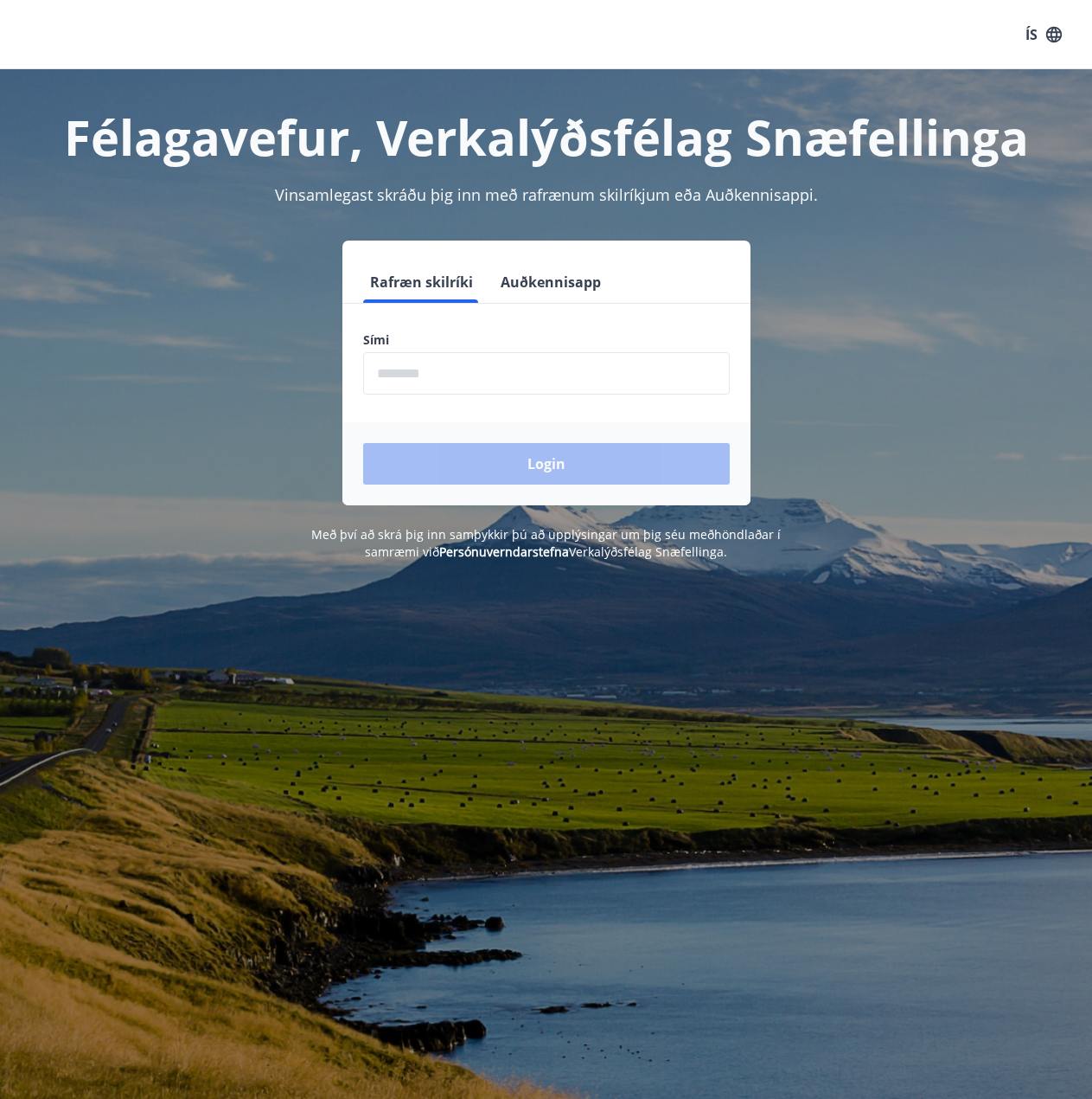
click at [509, 394] on input "phone" at bounding box center [546, 373] width 367 height 42
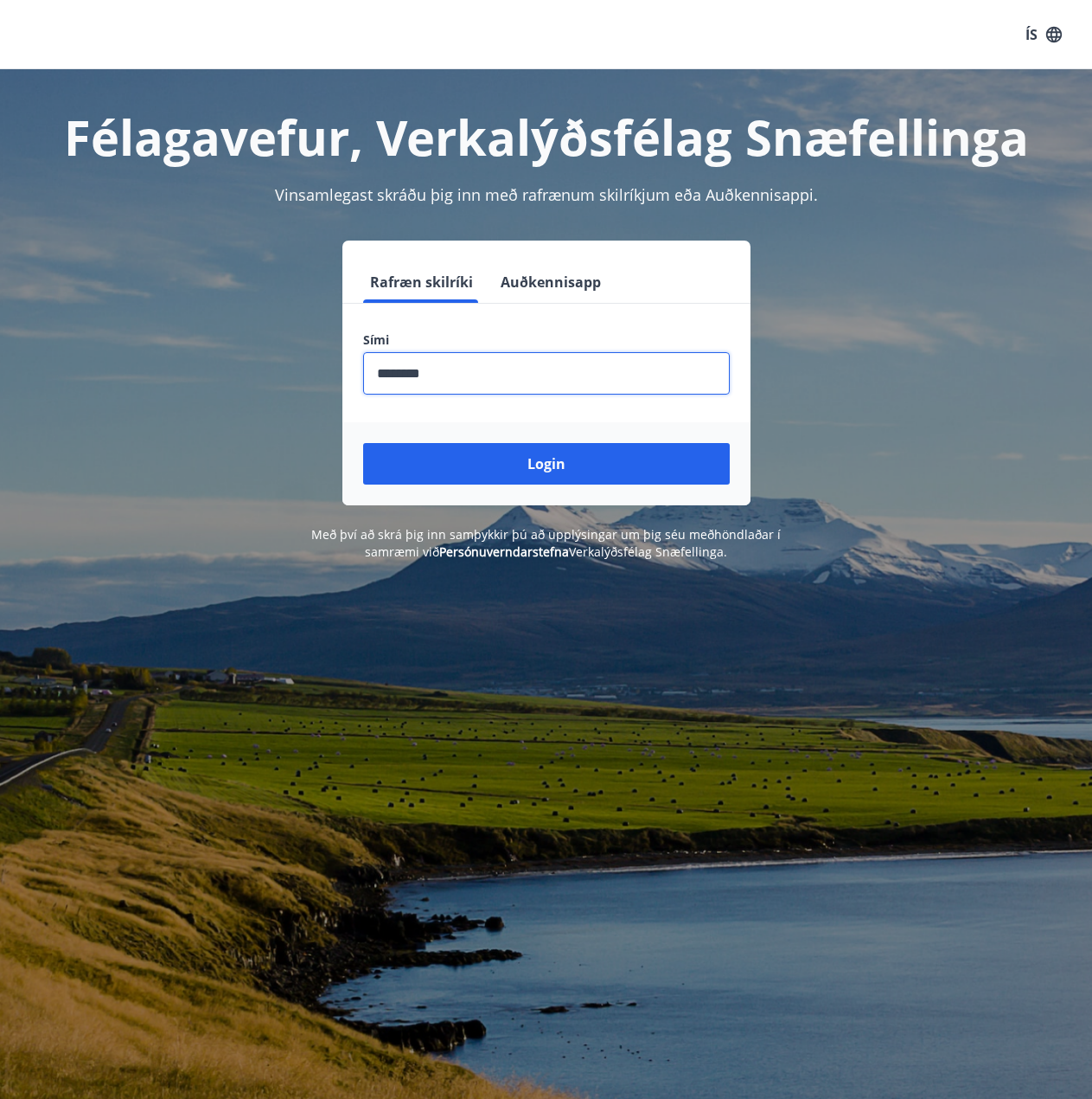
type input "********"
click at [363, 443] on button "Login" at bounding box center [546, 464] width 367 height 41
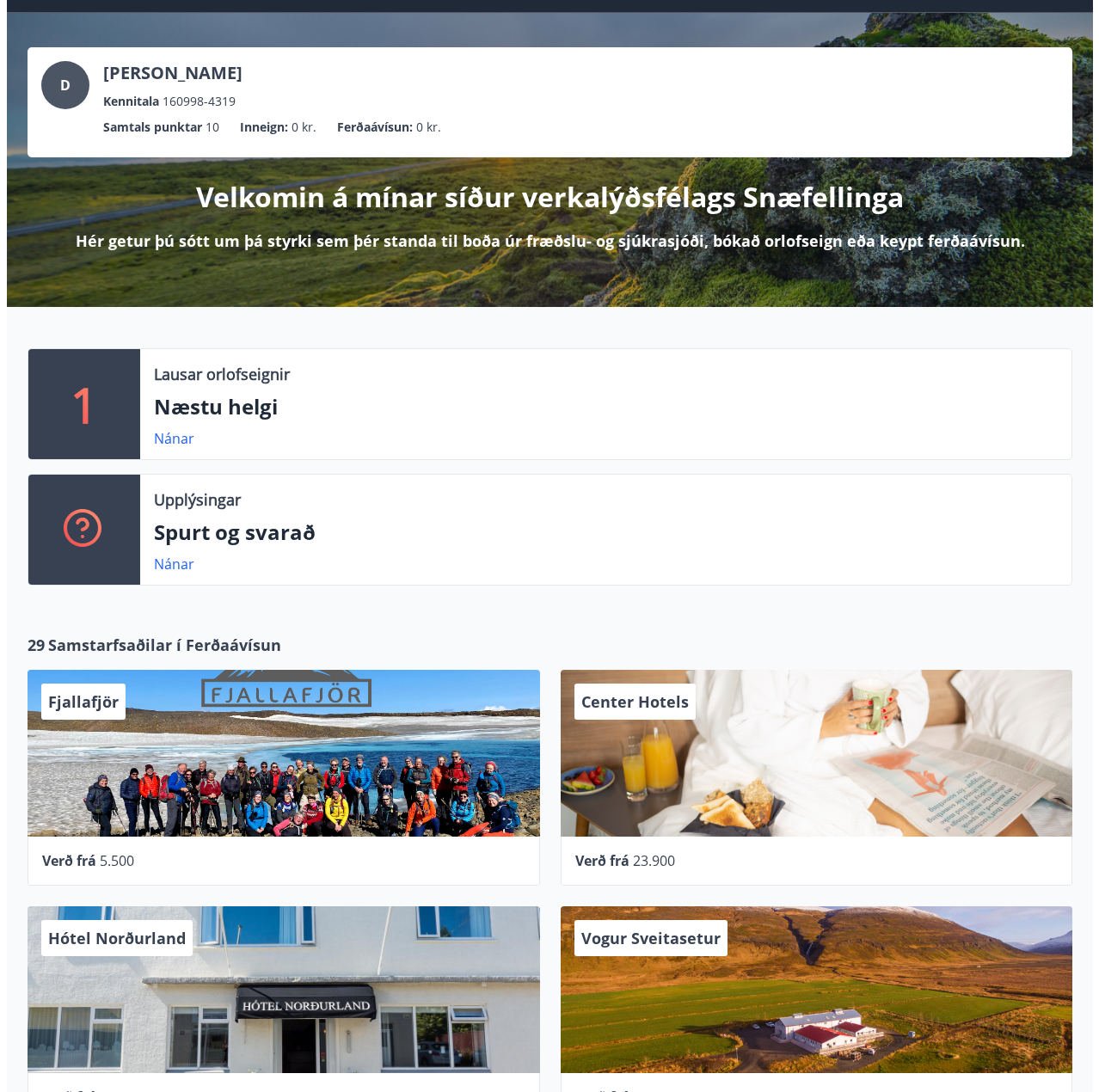
scroll to position [86, 0]
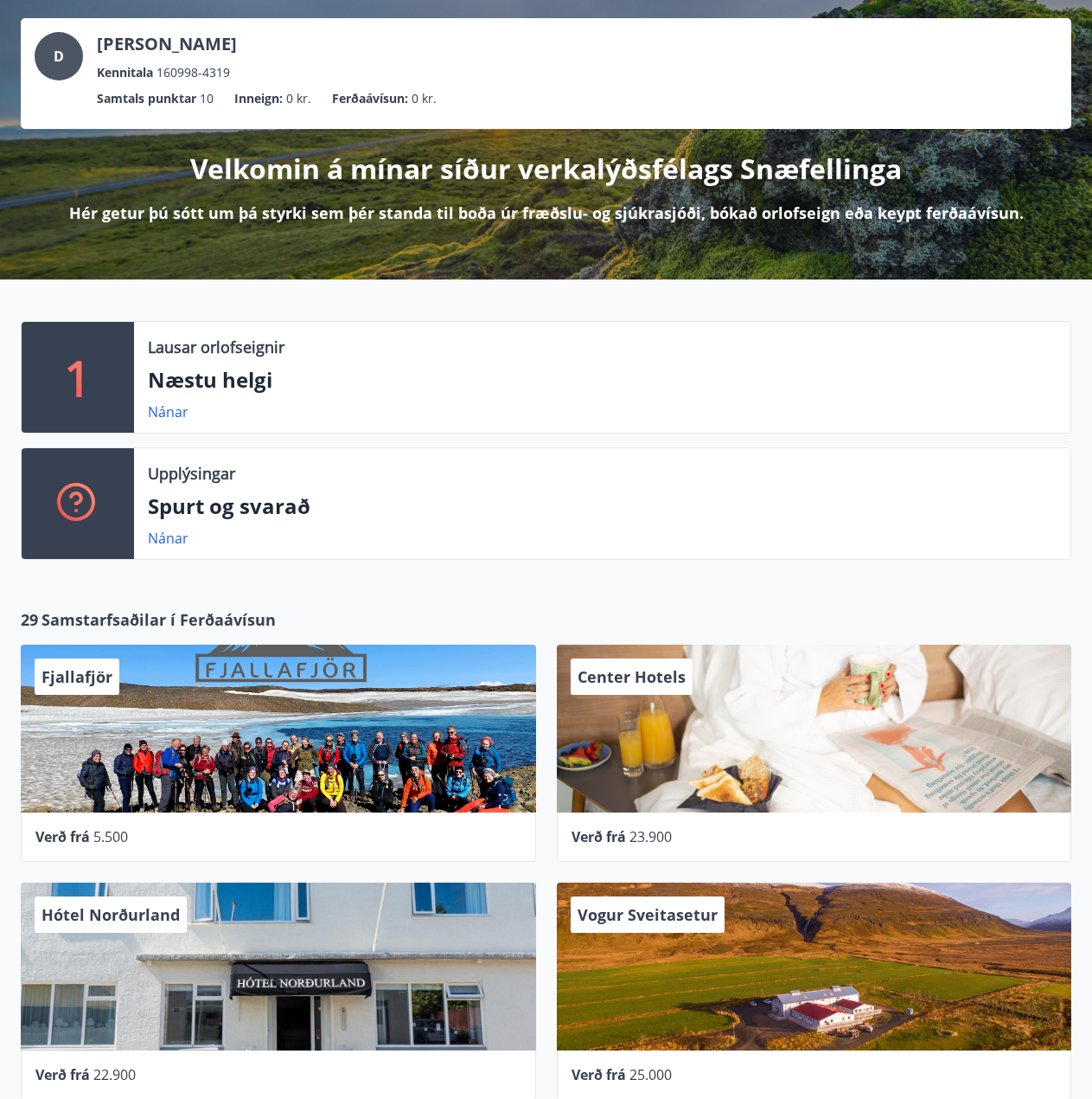
click at [313, 745] on div "Fjallafjör" at bounding box center [278, 728] width 515 height 167
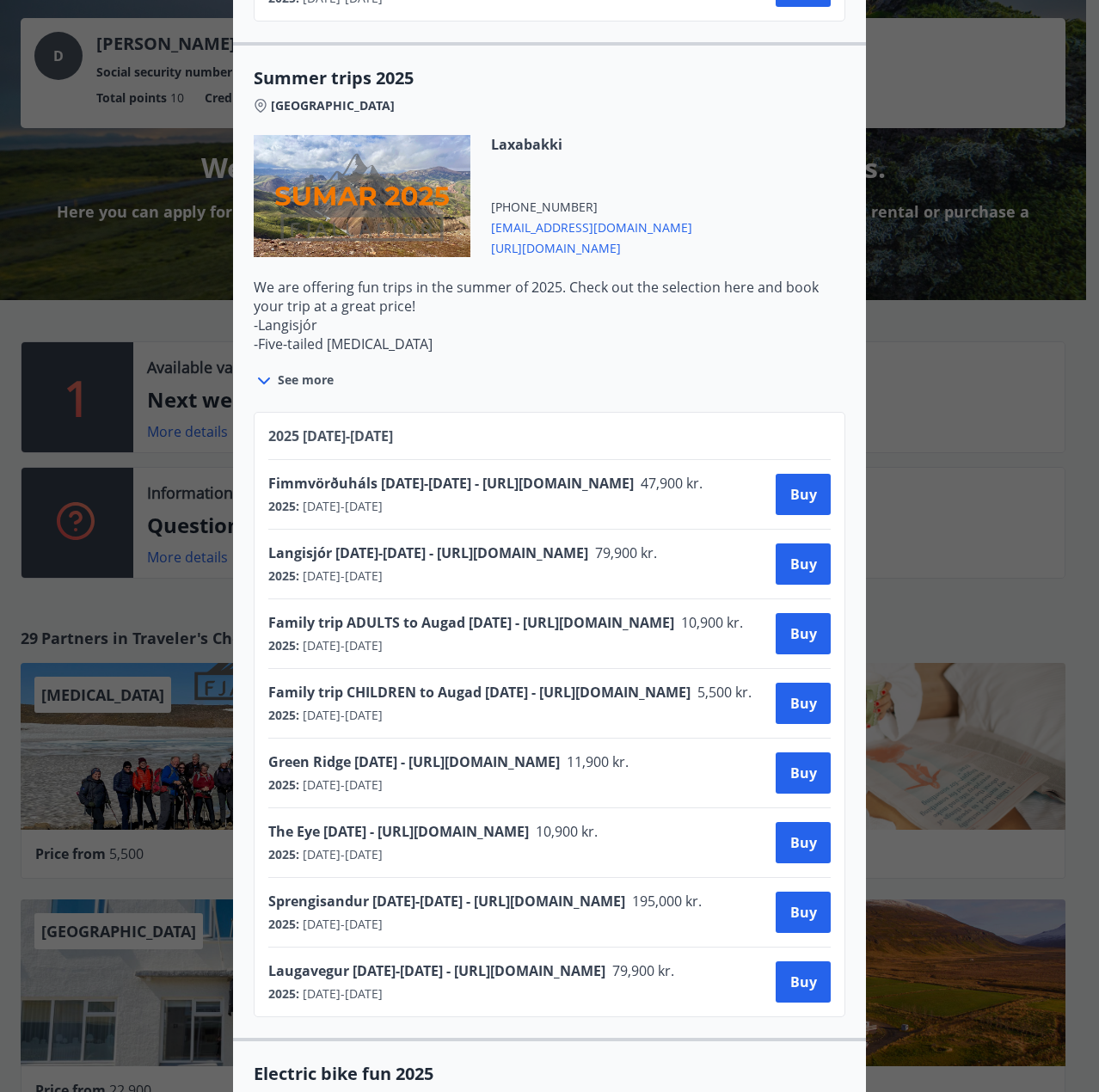
scroll to position [1573, 0]
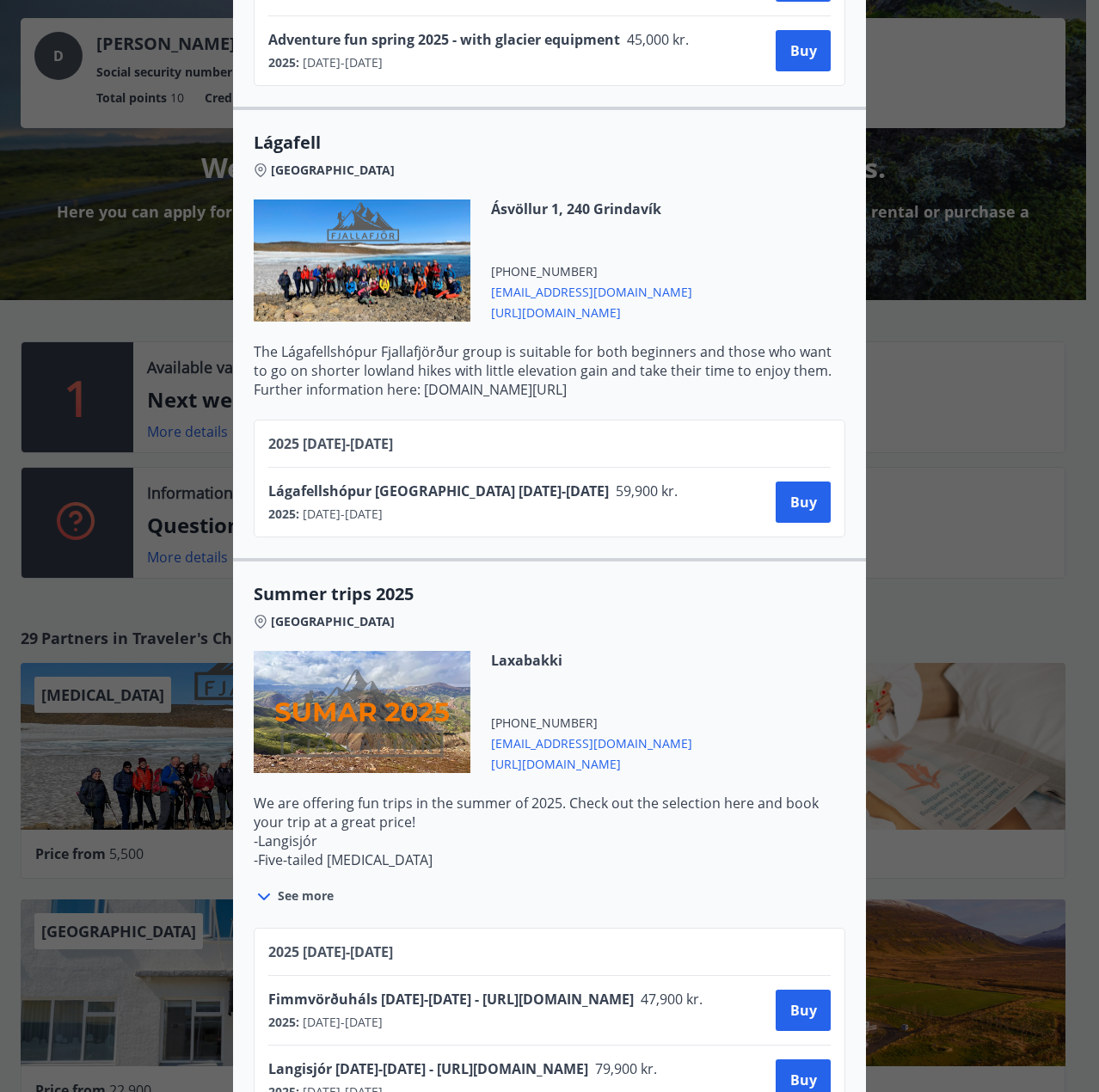
click at [933, 338] on div "Mountaineering To book a trip, you must contact Fjallafjör and specify that you…" at bounding box center [549, 546] width 1099 height 1092
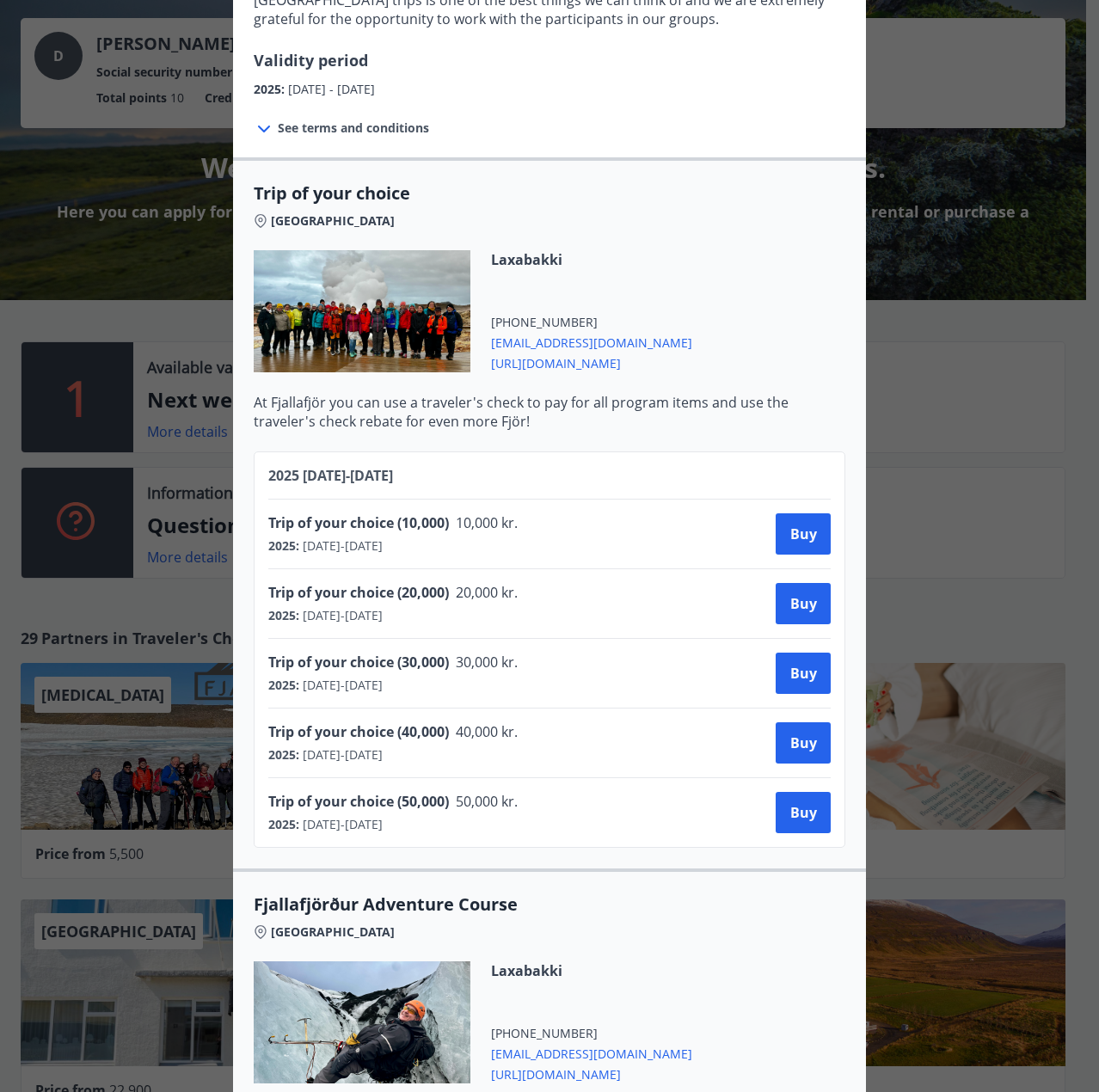
scroll to position [430, 0]
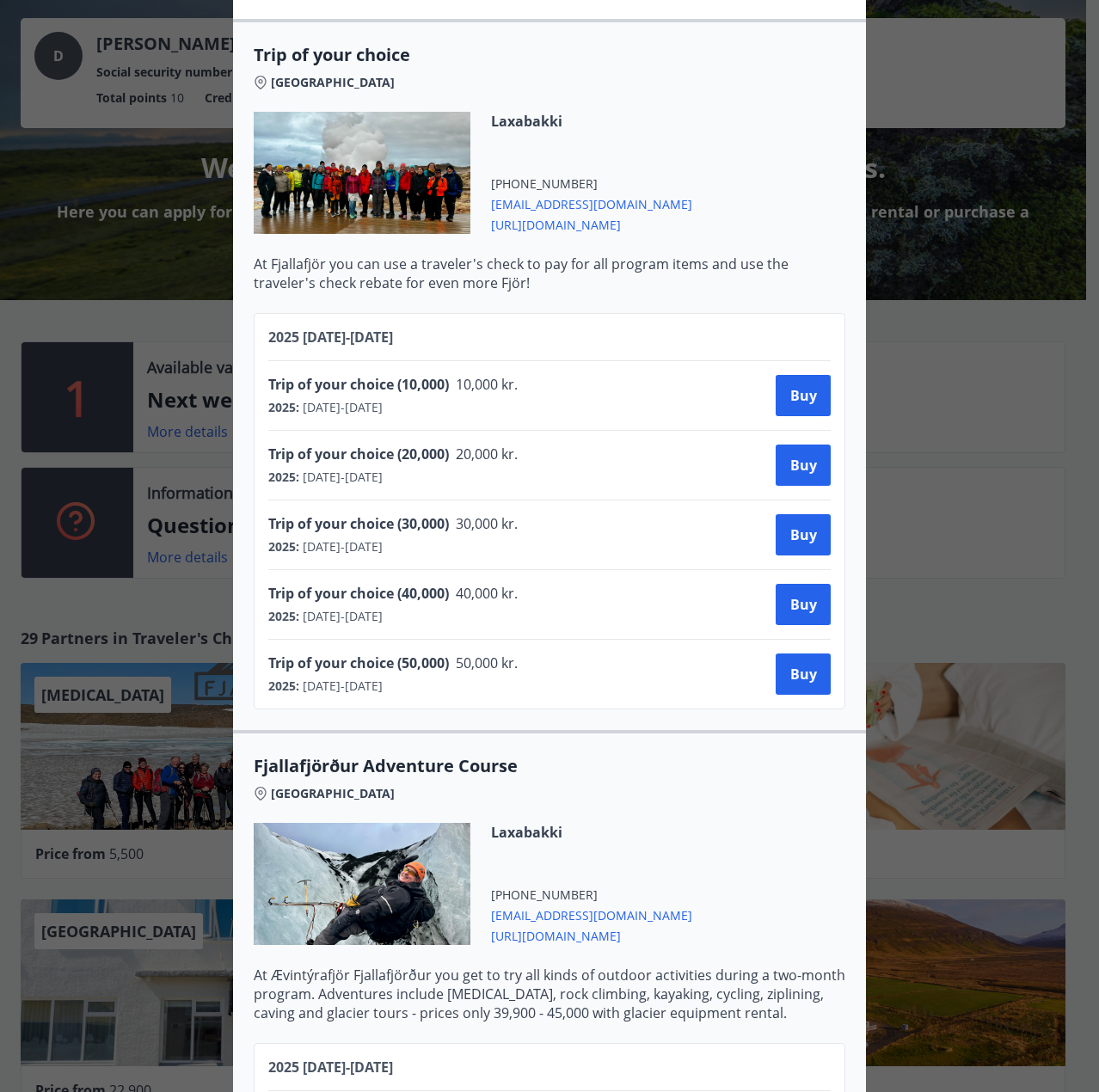
click at [911, 378] on div "Mountaineering To book a trip, you must contact Fjallafjör and specify that you…" at bounding box center [549, 116] width 1099 height 1092
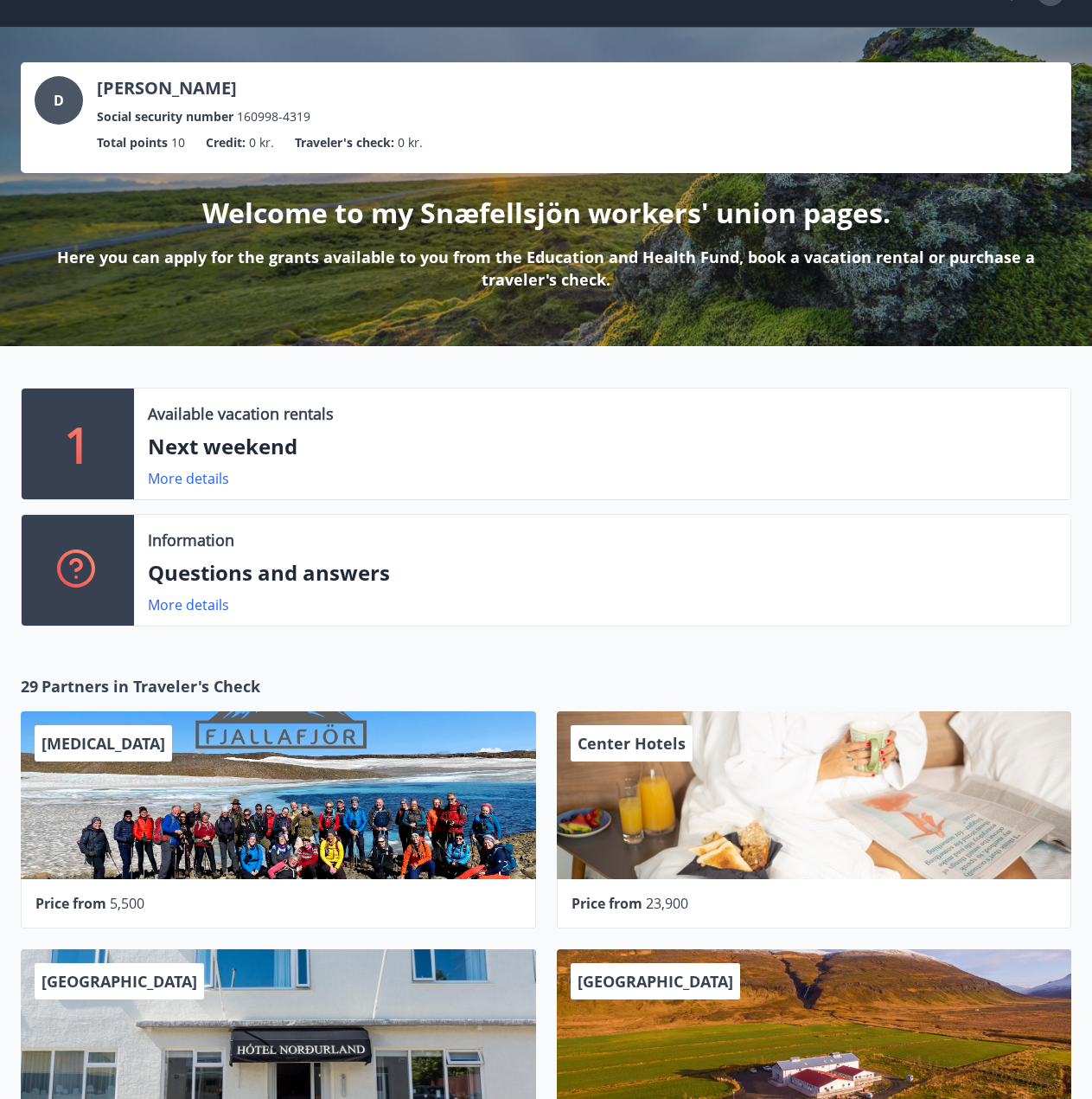
scroll to position [0, 0]
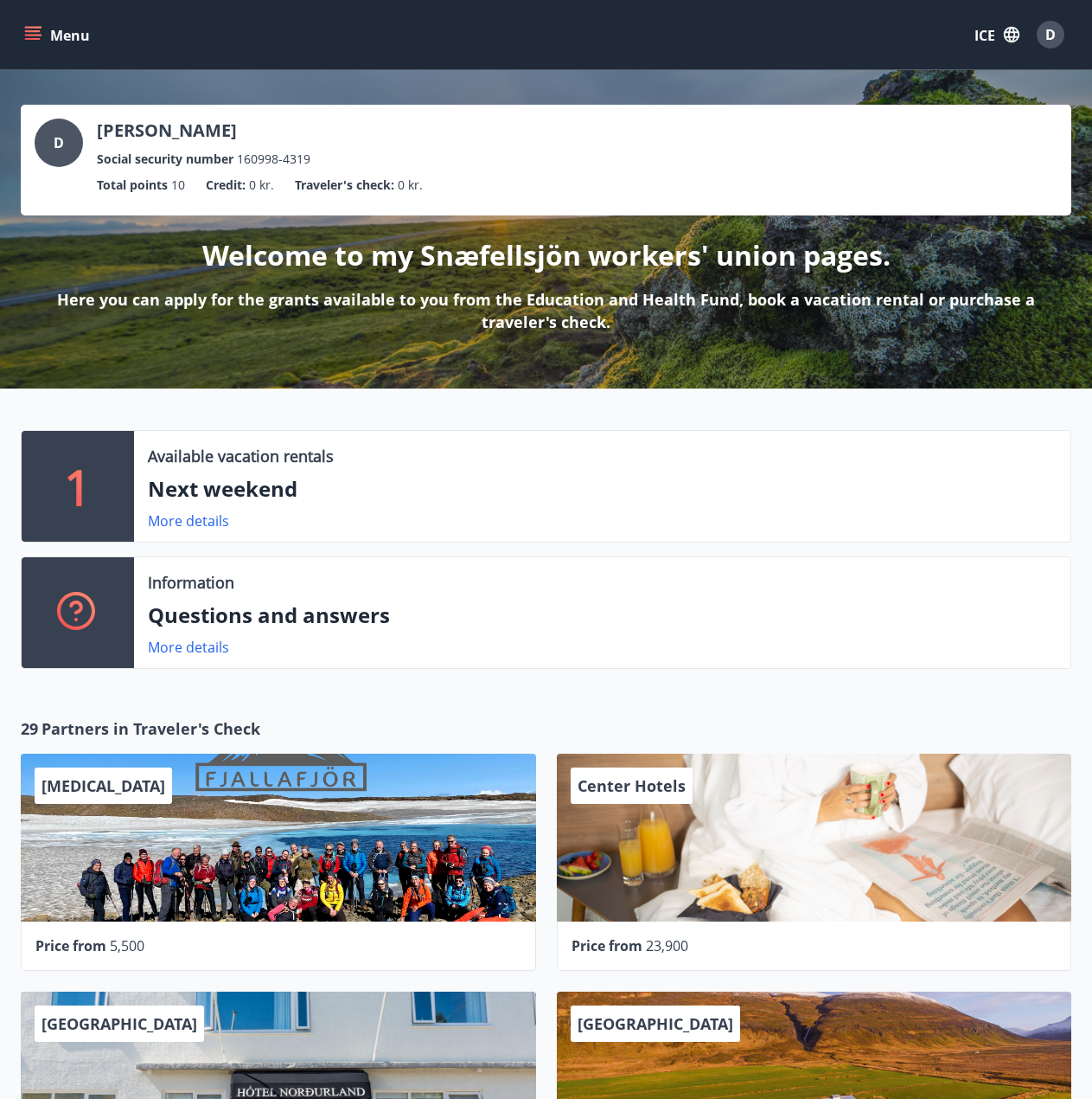
click at [50, 34] on font "Menu" at bounding box center [70, 36] width 40 height 19
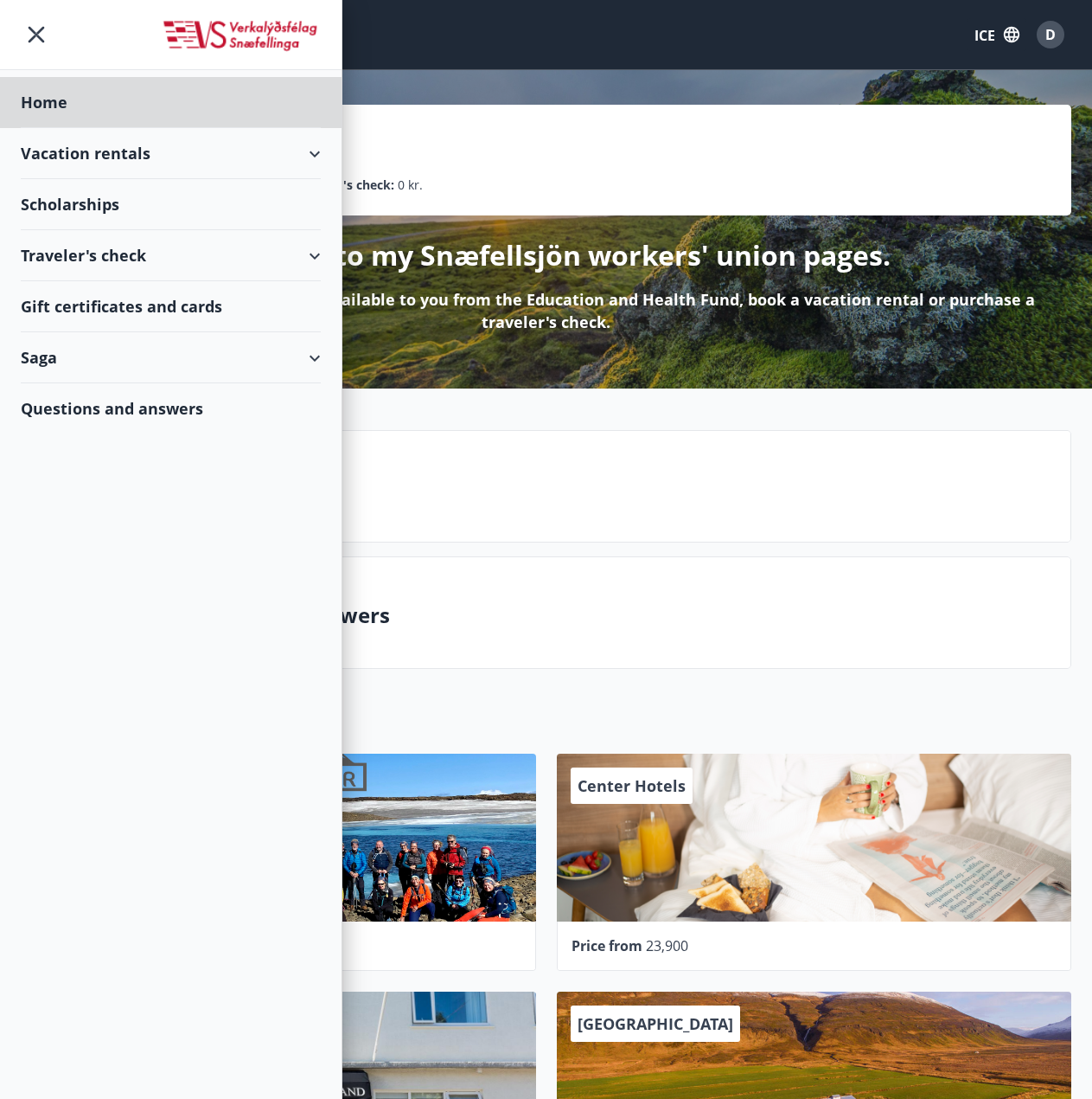
click at [248, 128] on div "Scholarships" at bounding box center [170, 103] width 300 height 51
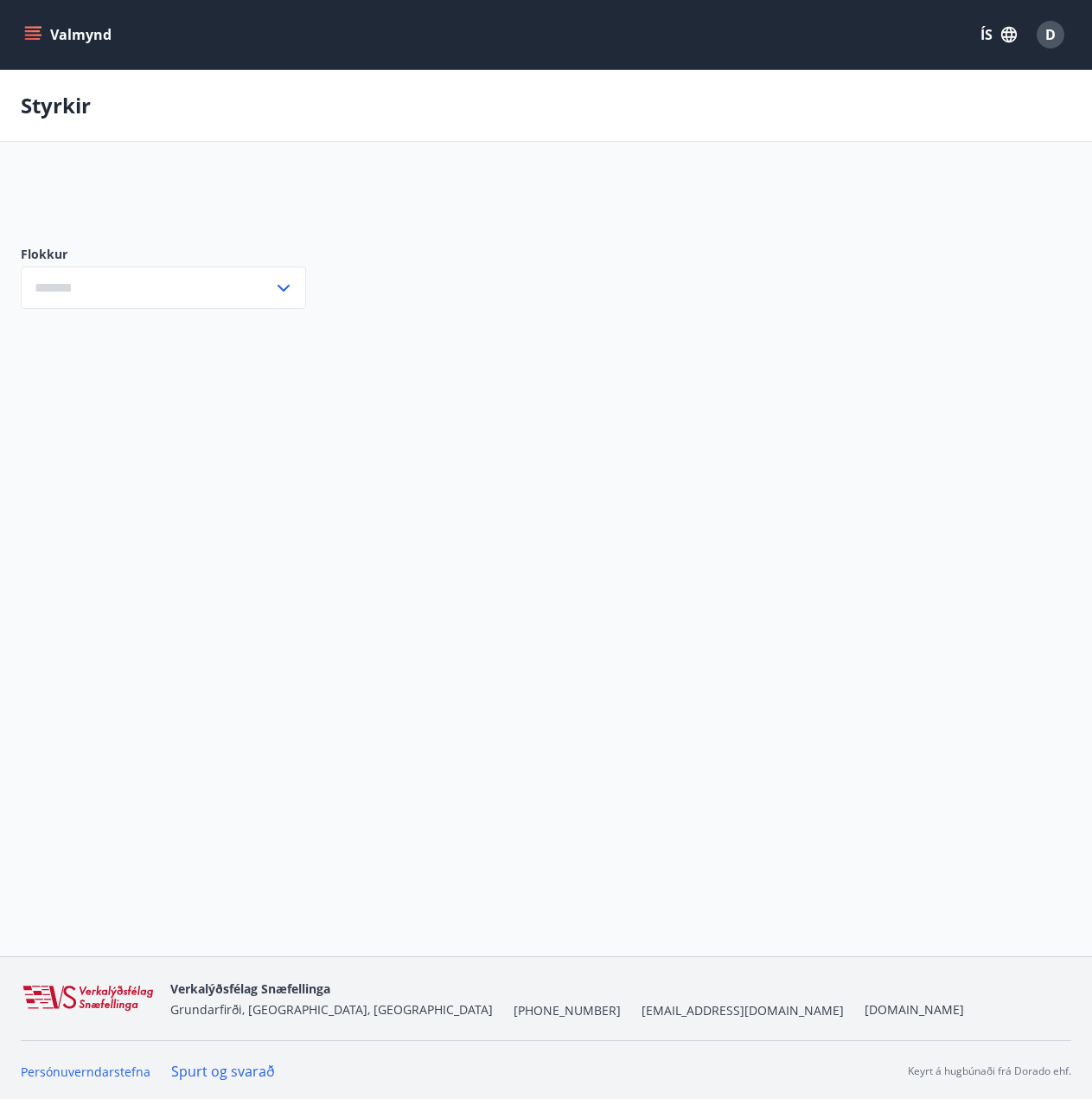
type input "***"
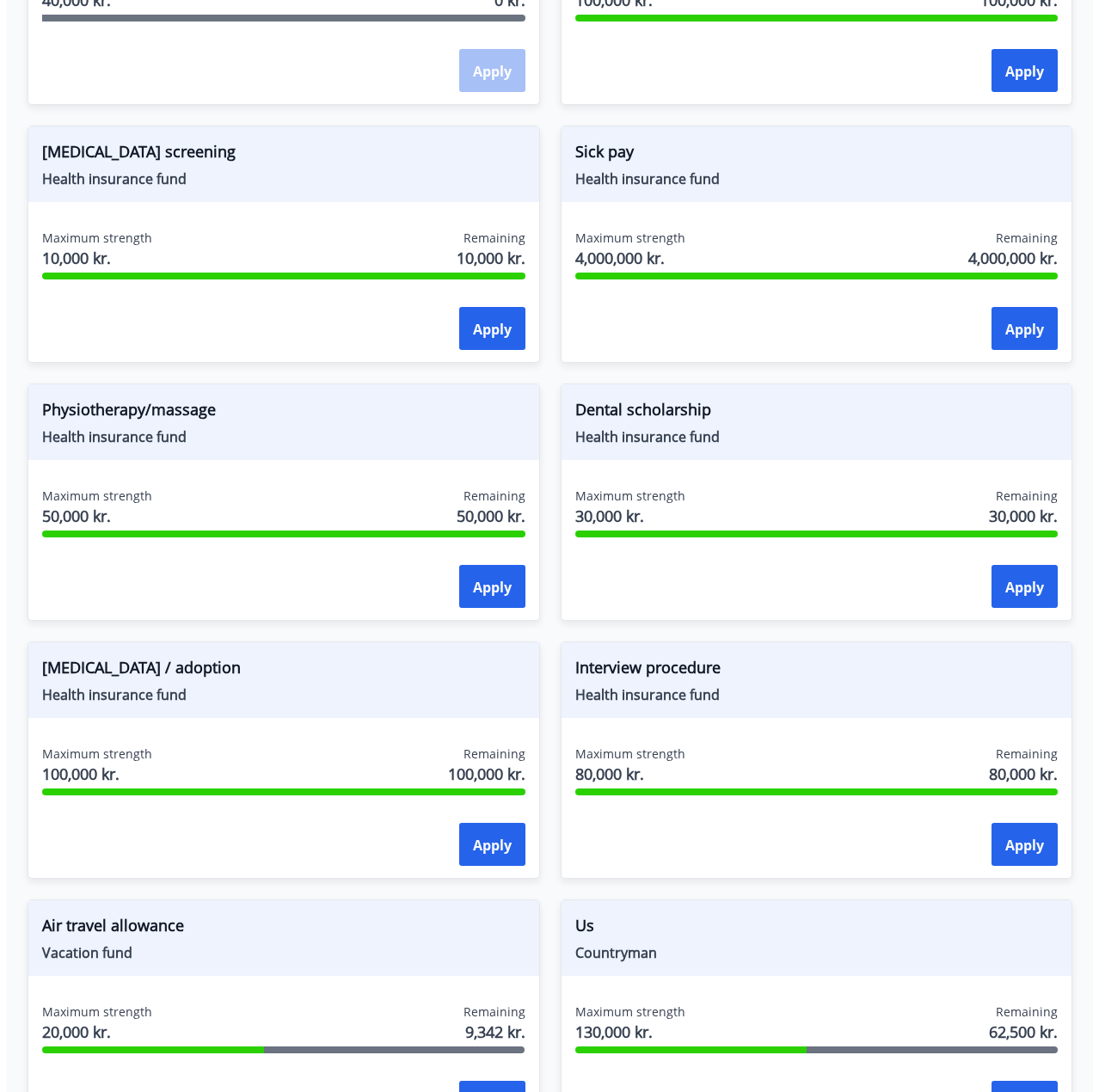
scroll to position [1582, 0]
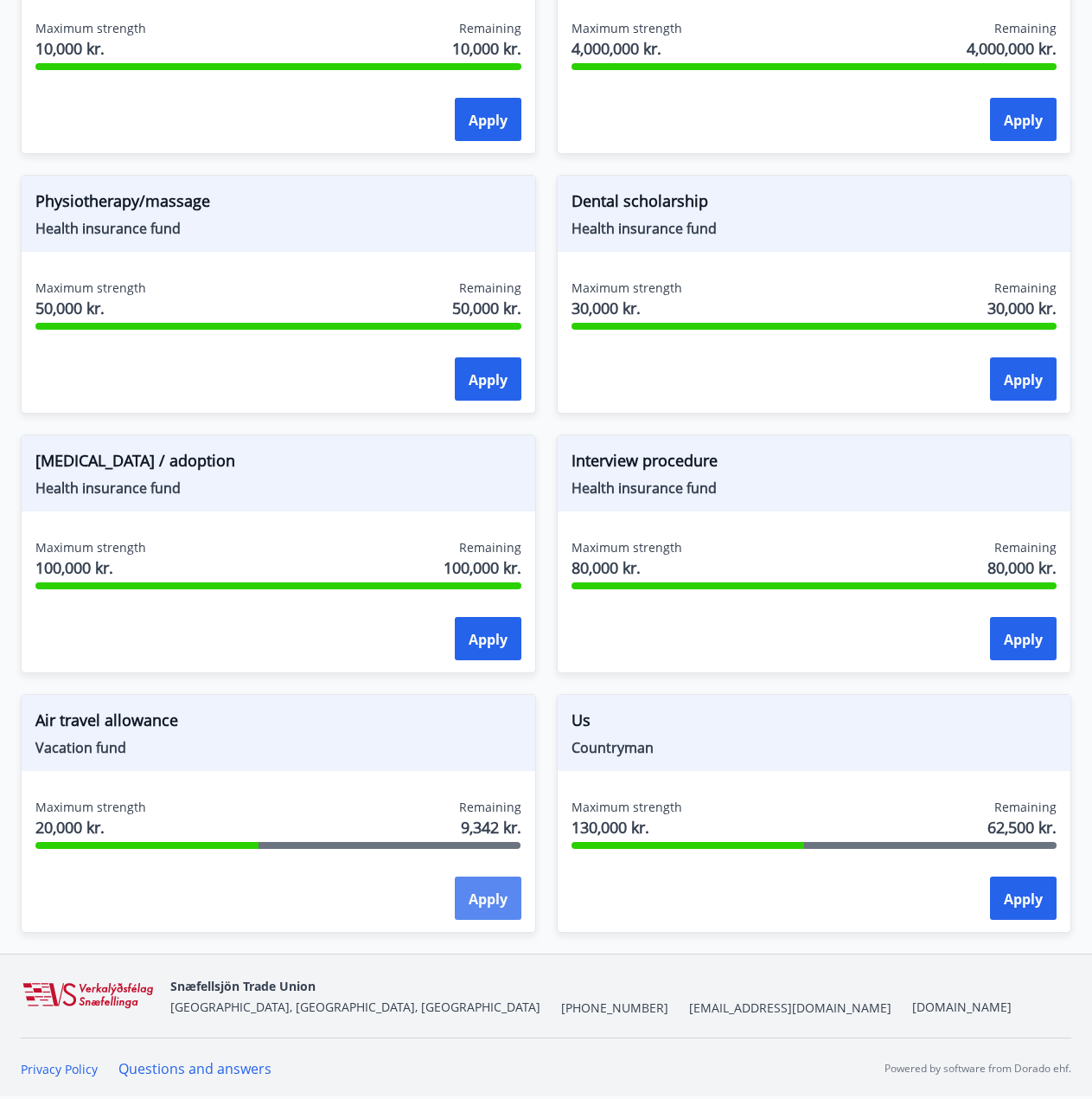
click at [476, 885] on button "Apply" at bounding box center [488, 898] width 67 height 43
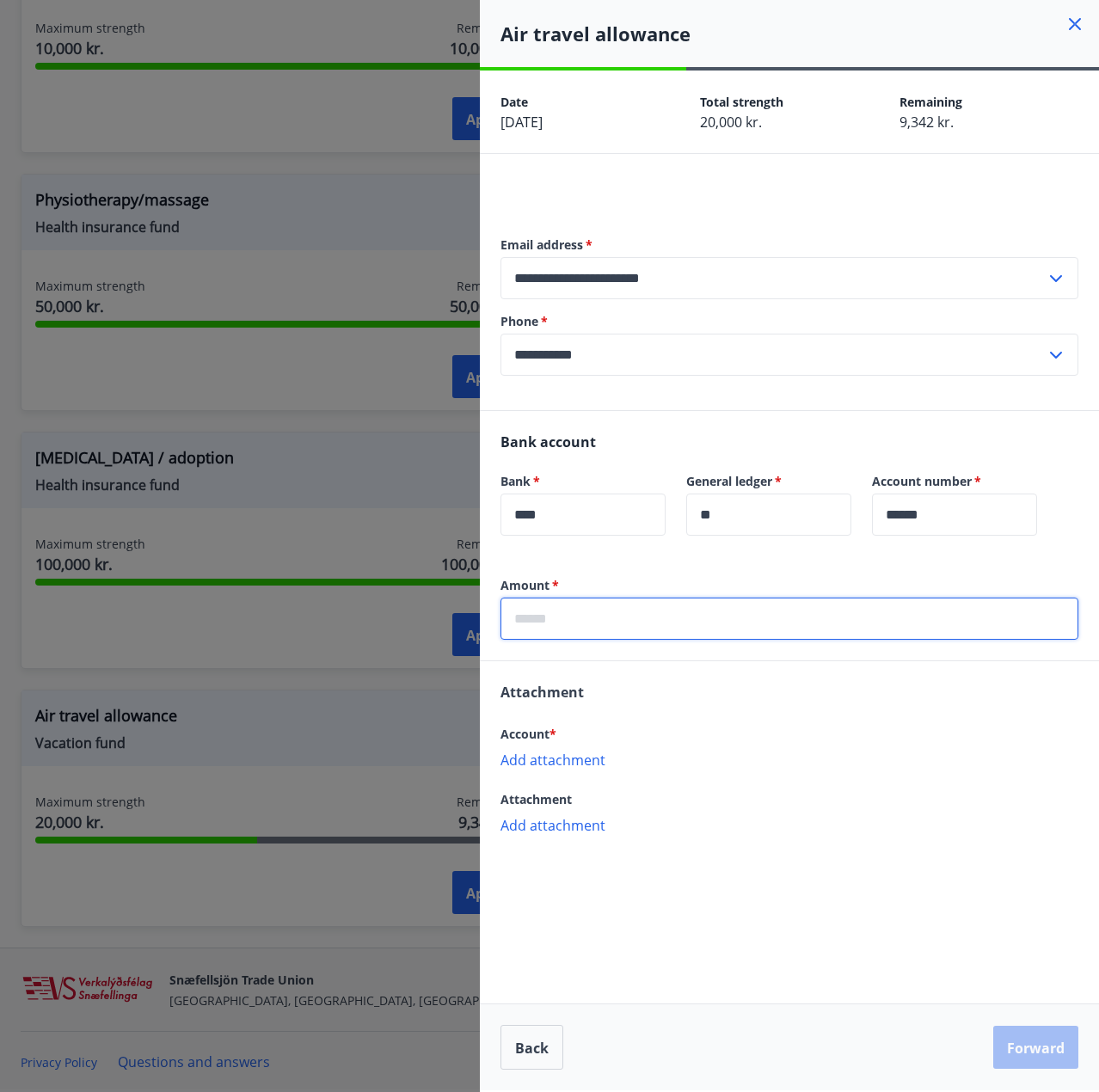
click at [633, 639] on input "text" at bounding box center [789, 618] width 578 height 42
